Goal: Transaction & Acquisition: Purchase product/service

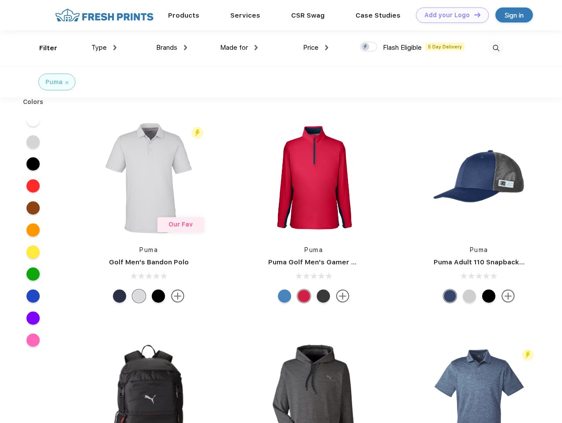
click at [449, 15] on link "Add your Logo Design Tool" at bounding box center [452, 14] width 73 height 15
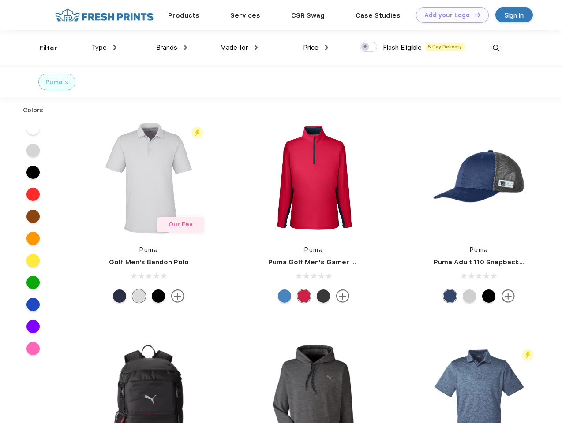
click at [0, 0] on div "Design Tool" at bounding box center [0, 0] width 0 height 0
click at [473, 15] on link "Add your Logo Design Tool" at bounding box center [452, 14] width 73 height 15
click at [42, 48] on div "Filter" at bounding box center [48, 48] width 18 height 10
click at [104, 48] on span "Type" at bounding box center [98, 48] width 15 height 8
click at [171, 48] on span "Brands" at bounding box center [166, 48] width 21 height 8
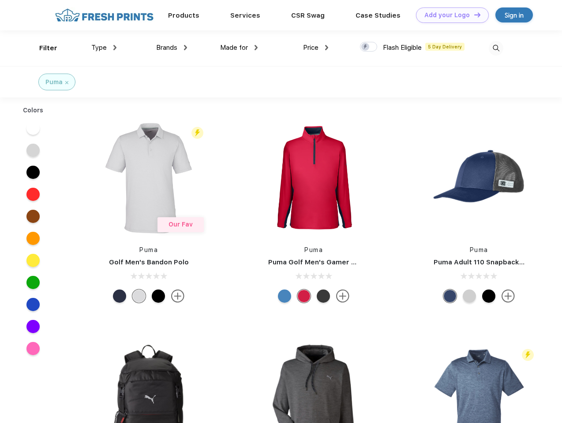
click at [239, 48] on span "Made for" at bounding box center [234, 48] width 28 height 8
click at [316, 48] on span "Price" at bounding box center [310, 48] width 15 height 8
click at [369, 47] on div at bounding box center [368, 47] width 17 height 10
click at [365, 47] on input "checkbox" at bounding box center [363, 44] width 6 height 6
click at [496, 48] on img at bounding box center [495, 48] width 15 height 15
